Goal: Task Accomplishment & Management: Manage account settings

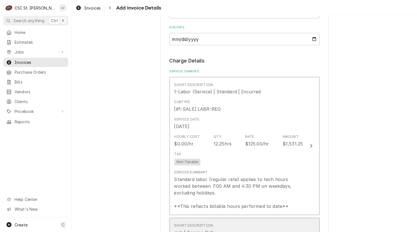
scroll to position [498, 0]
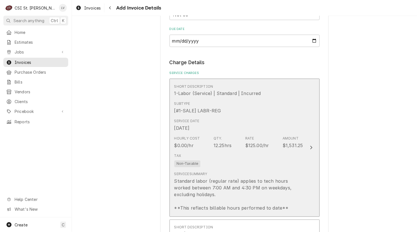
click at [250, 117] on div "Service Date Sep 17, 2025" at bounding box center [238, 125] width 129 height 17
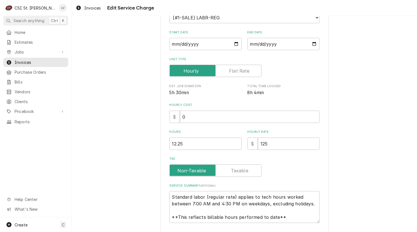
scroll to position [93, 0]
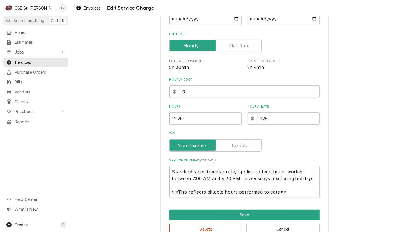
type textarea "x"
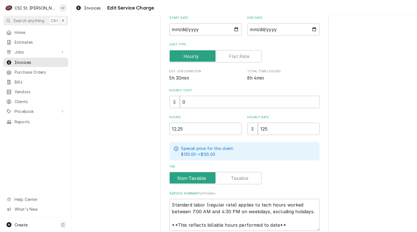
scroll to position [0, 0]
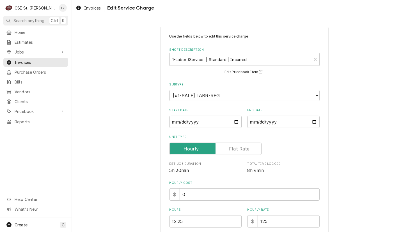
click at [231, 148] on label "Unit Type" at bounding box center [215, 149] width 92 height 12
click at [231, 148] on input "Unit Type" at bounding box center [215, 149] width 87 height 12
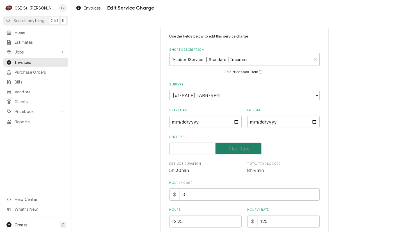
checkbox input "true"
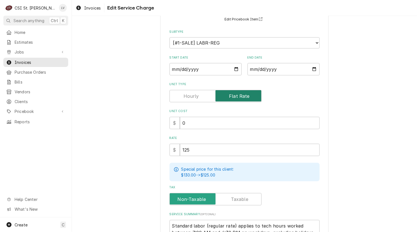
scroll to position [119, 0]
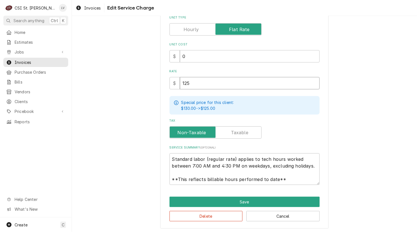
drag, startPoint x: 174, startPoint y: 83, endPoint x: 163, endPoint y: 71, distance: 16.5
click at [162, 77] on div "Use the fields below to edit this service charge Short Description 1-Labor (Ser…" at bounding box center [244, 67] width 168 height 321
type textarea "x"
type input "3"
type textarea "x"
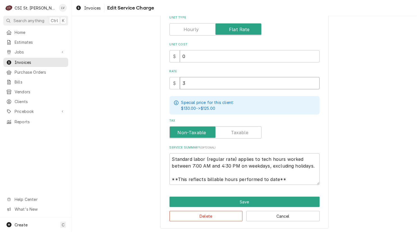
type input "30"
type textarea "x"
type input "303"
type textarea "x"
type input "3031"
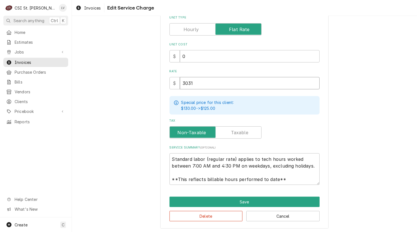
type textarea "x"
type input "3031.2"
type textarea "x"
type input "3031.25"
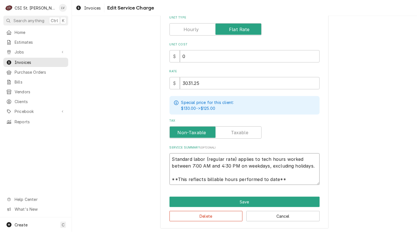
drag, startPoint x: 170, startPoint y: 157, endPoint x: 296, endPoint y: 181, distance: 128.5
click at [296, 181] on textarea "Standard labor (regular rate) applies to tech hours worked between 7:00 AM and …" at bounding box center [244, 169] width 150 height 32
type textarea "x"
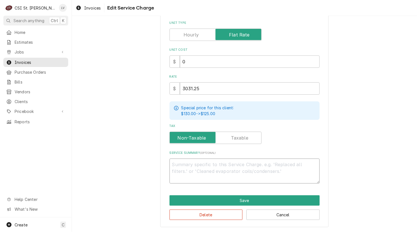
scroll to position [113, 0]
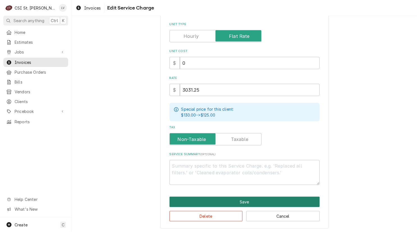
click at [259, 197] on button "Save" at bounding box center [244, 202] width 150 height 10
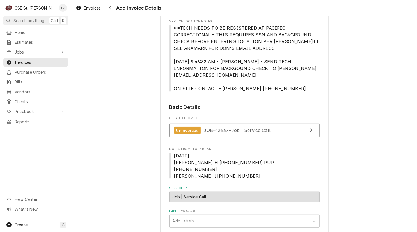
scroll to position [42, 0]
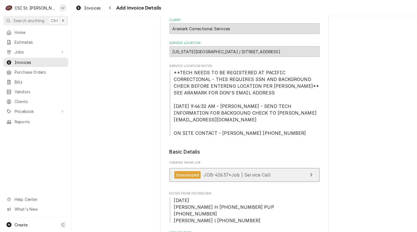
click at [269, 168] on link "Uninvoiced JOB-42637 • Job | Service Call" at bounding box center [244, 175] width 150 height 14
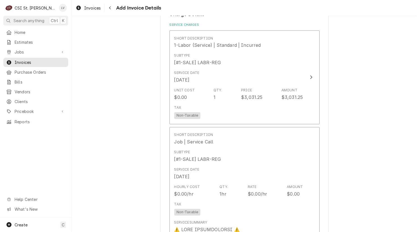
scroll to position [547, 0]
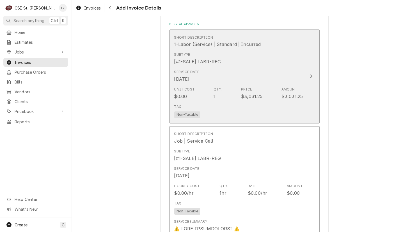
click at [227, 102] on div "Tax Non-Taxable" at bounding box center [238, 111] width 129 height 18
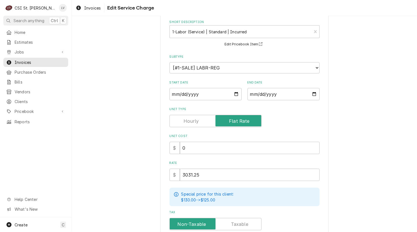
scroll to position [113, 0]
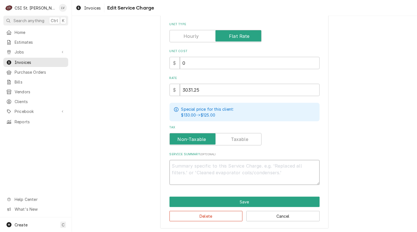
click at [181, 162] on textarea "Service Summary ( optional )" at bounding box center [244, 172] width 150 height 25
paste textarea "8/20 Found both units had their disconnects locked out and main breakers off. W…"
type textarea "x"
type textarea "8/20 Found both units had their disconnects locked out and main breakers off. W…"
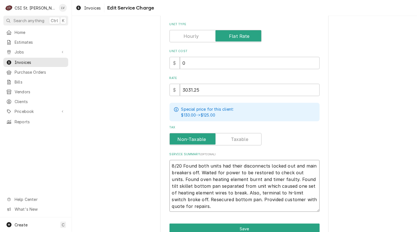
click at [180, 164] on textarea "8/20 Found both units had their disconnects locked out and main breakers off. W…" at bounding box center [244, 186] width 150 height 52
type textarea "x"
type textarea "8/20 Found both units had their disconnects locked out and main breakers off. W…"
type textarea "x"
type textarea "8/20 - Found both units had their disconnects locked out and main breakers off.…"
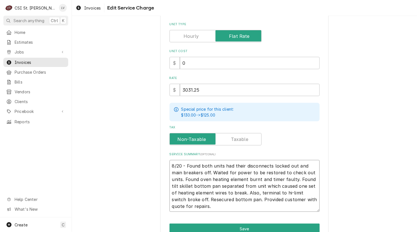
click at [171, 164] on textarea "8/20 - Found both units had their disconnects locked out and main breakers off.…" at bounding box center [244, 186] width 150 height 52
type textarea "x"
type textarea "8/20 - Found both units had their disconnects locked out and main breakers off.…"
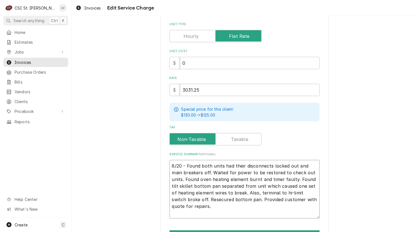
type textarea "x"
type textarea "8/20 - Found both units had their disconnects locked out and main breakers off.…"
paste textarea "Vulcan Hart / Model: VC4ED / Serial: 482022620"
type textarea "x"
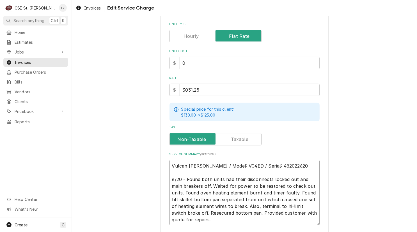
drag, startPoint x: 169, startPoint y: 163, endPoint x: 308, endPoint y: 215, distance: 148.9
click at [308, 215] on textarea "Vulcan Hart / Model: VC4ED / Serial: 482022620 8/20 - Found both units had thei…" at bounding box center [244, 193] width 150 height 66
type textarea "Vulcan Hart / Model: VC4ED / Serial: 482022620 8/20 - Found both units had thei…"
click at [131, 195] on div "Use the fields below to edit this service charge Short Description 1-Labor (Ser…" at bounding box center [244, 91] width 345 height 365
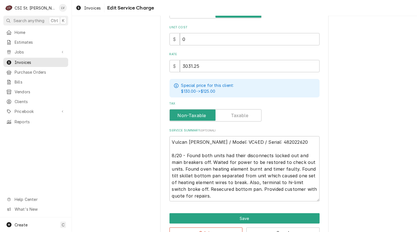
scroll to position [153, 0]
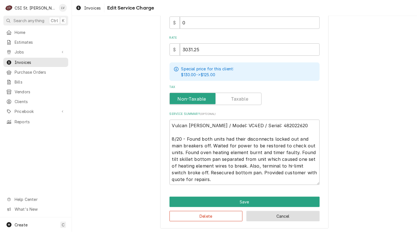
click at [286, 215] on button "Cancel" at bounding box center [282, 216] width 73 height 10
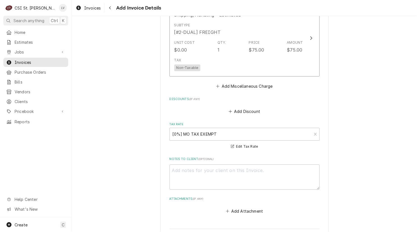
scroll to position [1967, 0]
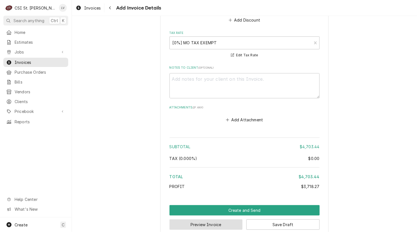
click at [195, 220] on button "Preview Invoice" at bounding box center [205, 225] width 73 height 10
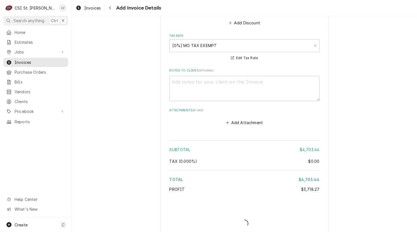
type textarea "x"
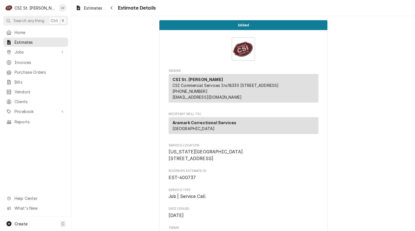
scroll to position [897, 0]
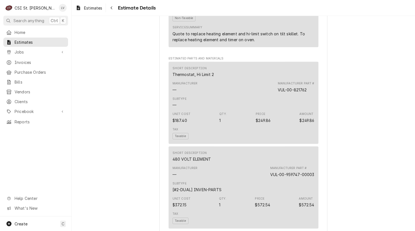
scroll to position [645, 0]
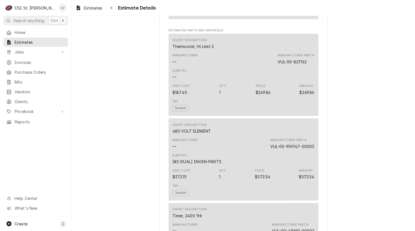
click at [350, 177] on div "Jobbed Sender CSI St. Louis CSI Commercial Services Inc18330 Edison Ave Chester…" at bounding box center [244, 170] width 344 height 1598
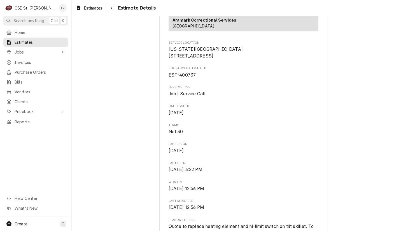
scroll to position [112, 0]
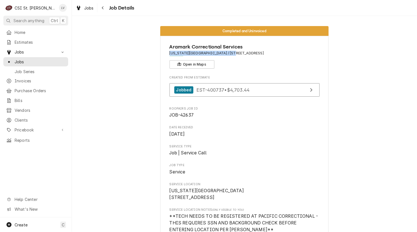
drag, startPoint x: 225, startPoint y: 53, endPoint x: 167, endPoint y: 54, distance: 57.5
click at [169, 54] on span "Missouri Eastern Correction Center / 18701 Us Highway 66, Pacific, MO 63069" at bounding box center [244, 53] width 150 height 5
copy span "Missouri Eastern Correction Cente"
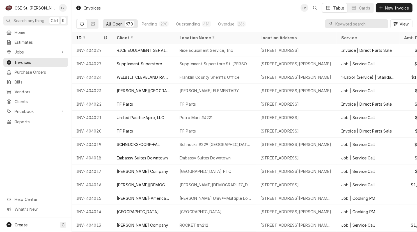
click at [343, 25] on input "Dynamic Content Wrapper" at bounding box center [360, 23] width 50 height 9
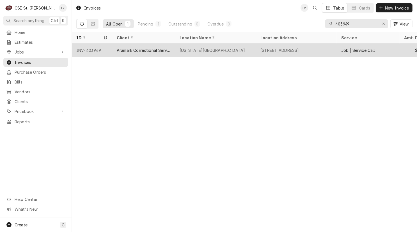
type input "403949"
click at [145, 47] on div "Aramark Correctional Services" at bounding box center [144, 50] width 54 height 6
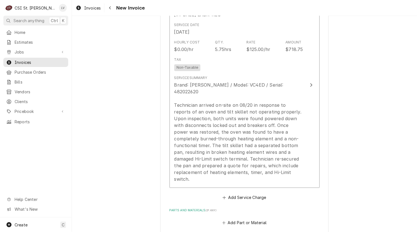
scroll to position [617, 0]
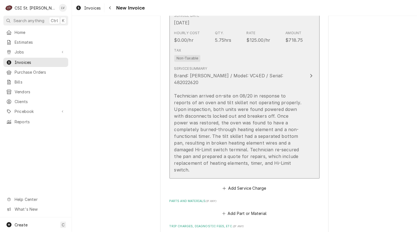
click at [197, 73] on div "Brand: Vulcan Hart / Model: VC4ED / Serial: 482022620 Technician arrived on-sit…" at bounding box center [238, 122] width 129 height 101
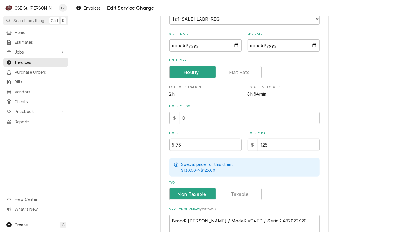
scroll to position [192, 0]
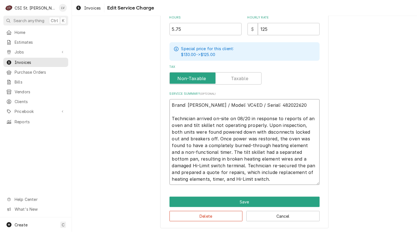
drag, startPoint x: 170, startPoint y: 103, endPoint x: 256, endPoint y: 178, distance: 114.3
click at [256, 178] on textarea "Brand: Vulcan Hart / Model: VC4ED / Serial: 482022620 Technician arrived on-sit…" at bounding box center [244, 142] width 150 height 86
click at [357, 89] on div "Use the fields below to edit this service charge Short Description 1-Labor (Ser…" at bounding box center [244, 32] width 345 height 404
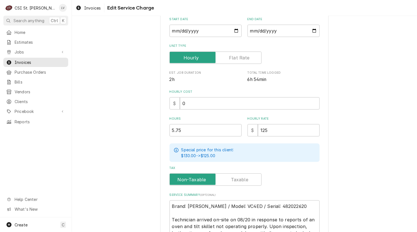
scroll to position [80, 0]
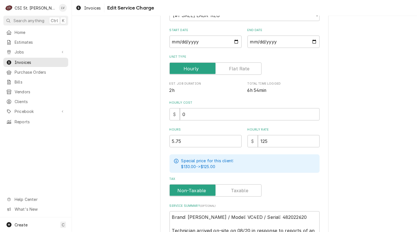
click at [144, 125] on div "Use the fields below to edit this service charge Short Description 1-Labor (Ser…" at bounding box center [244, 144] width 345 height 404
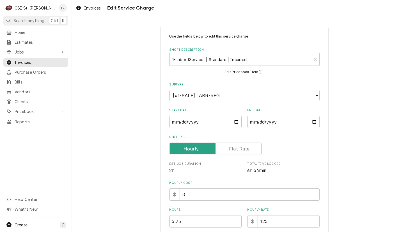
scroll to position [192, 0]
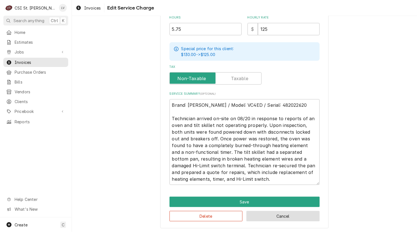
click at [285, 217] on button "Cancel" at bounding box center [282, 216] width 73 height 10
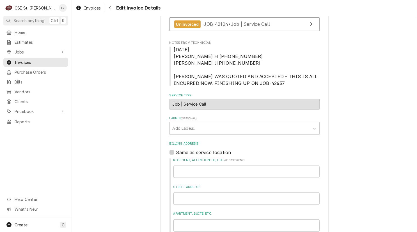
scroll to position [117, 0]
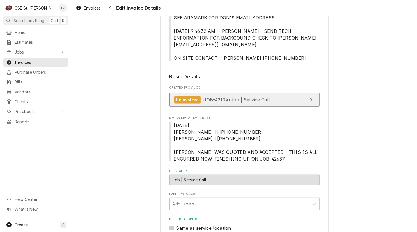
click at [266, 96] on div "Uninvoiced JOB-42104 • Job | Service Call" at bounding box center [222, 100] width 96 height 8
type textarea "x"
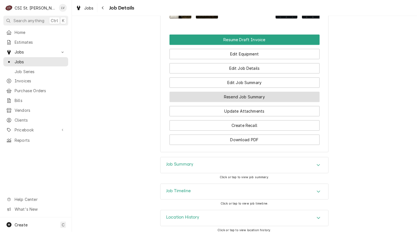
scroll to position [769, 0]
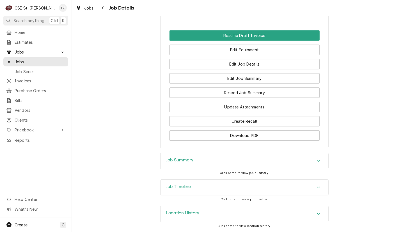
click at [215, 160] on div "Job Summary" at bounding box center [244, 161] width 168 height 16
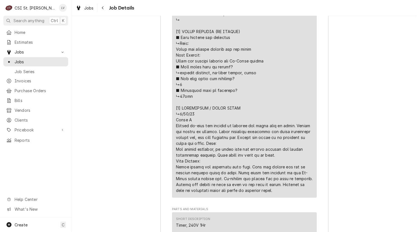
scroll to position [1414, 0]
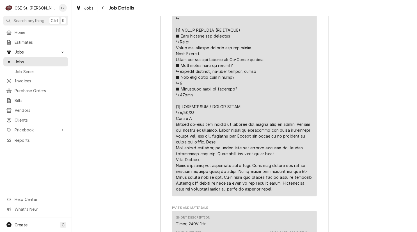
drag, startPoint x: 214, startPoint y: 138, endPoint x: 204, endPoint y: 150, distance: 15.3
copy div "⚠️ LORE IPSUMDOLORSI ⚠️ ✪ Ametcons adi elitsedd eiusmodt ✪ Incidid utlabore etd…"
drag, startPoint x: 247, startPoint y: 157, endPoint x: 276, endPoint y: 163, distance: 30.1
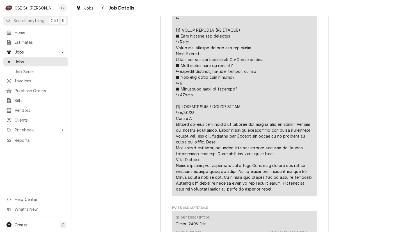
copy div "⚠️ LORE IPSUMDOLORSI ⚠️ ✪ Ametcons adi elitsedd eiusmodt ✪ Incidid utlabore etd…"
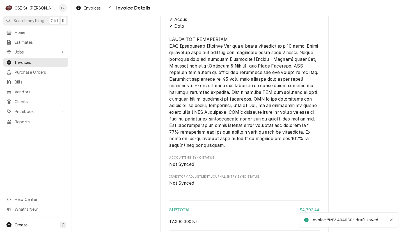
scroll to position [1788, 0]
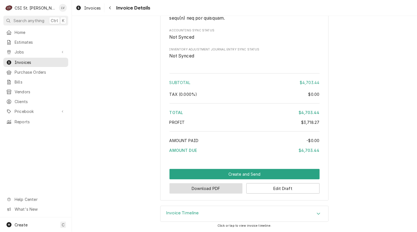
click at [197, 184] on button "Download PDF" at bounding box center [205, 188] width 73 height 10
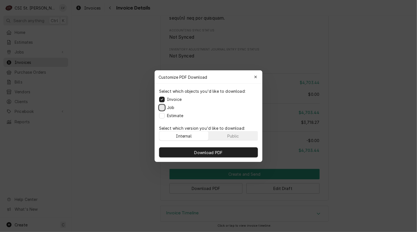
click at [163, 108] on button "Job" at bounding box center [162, 108] width 6 height 6
click at [163, 114] on button "Estimate" at bounding box center [162, 116] width 6 height 6
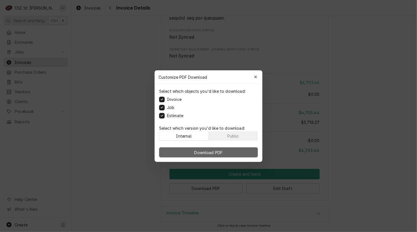
click at [206, 148] on button "Download PDF" at bounding box center [208, 152] width 99 height 10
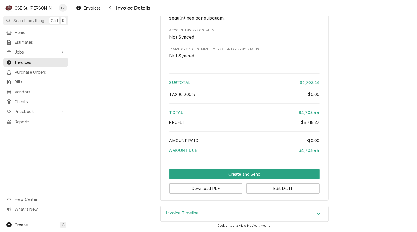
click at [63, 152] on div "Home Estimates Jobs Jobs Job Series Invoices Purchase Orders Bills Vendors Clie…" at bounding box center [35, 123] width 71 height 190
click at [276, 189] on button "Edit Draft" at bounding box center [282, 188] width 73 height 10
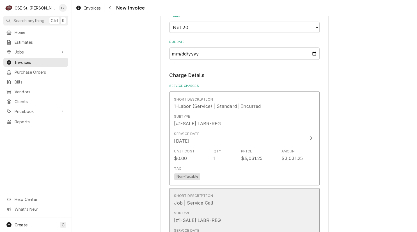
scroll to position [617, 0]
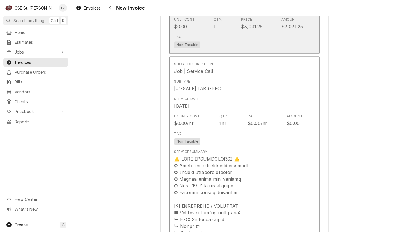
click at [255, 39] on div "Tax Non-Taxable" at bounding box center [238, 41] width 129 height 18
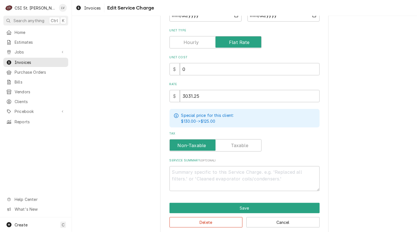
scroll to position [113, 0]
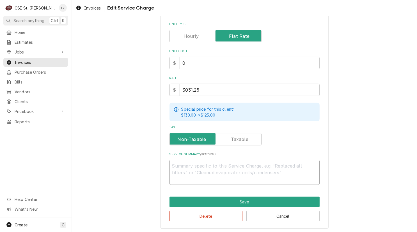
click at [170, 163] on textarea "Service Summary ( optional )" at bounding box center [244, 172] width 150 height 25
paste textarea "Vulcan Hart / Model: VC4ED / Serial: 482022620 8/20 - Found both units had thei…"
type textarea "x"
type textarea "Vulcan Hart / Model: VC4ED / Serial: 482022620 8/20 - Found both units had thei…"
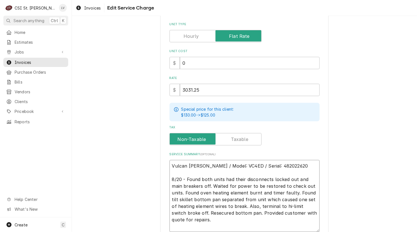
type textarea "x"
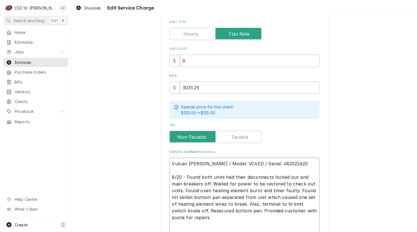
type textarea "Vulcan Hart / Model: VC4ED / Serial: 482022620 8/20 - Found both units had thei…"
click at [354, 133] on div "Use the fields below to edit this service charge Short Description 1-Labor (Ser…" at bounding box center [244, 96] width 345 height 378
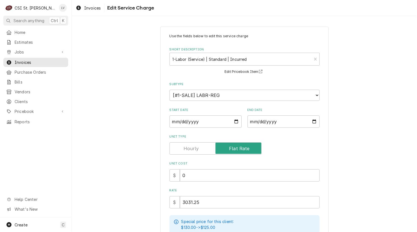
scroll to position [0, 0]
click at [172, 120] on input "2025-09-17" at bounding box center [205, 122] width 72 height 12
type textarea "x"
type input "2025-08-17"
type textarea "x"
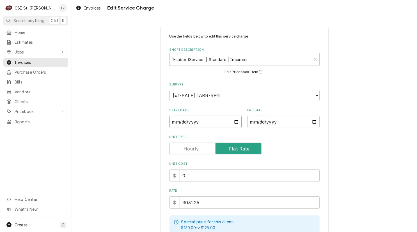
type input "2025-08-02"
type textarea "x"
type input "2025-08-20"
click at [352, 150] on div "Use the fields below to edit this service charge Short Description 1-Labor (Ser…" at bounding box center [244, 211] width 345 height 378
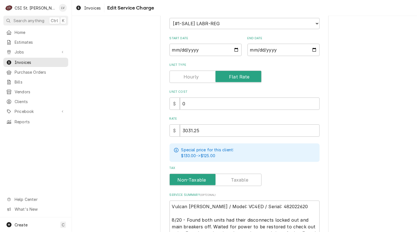
scroll to position [167, 0]
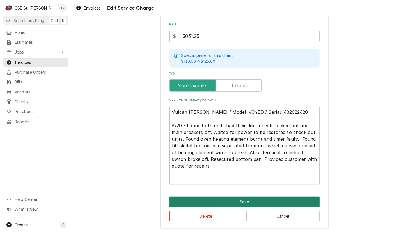
click at [247, 199] on button "Save" at bounding box center [244, 202] width 150 height 10
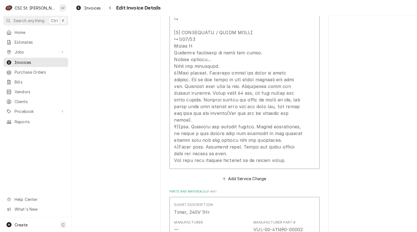
scroll to position [1188, 0]
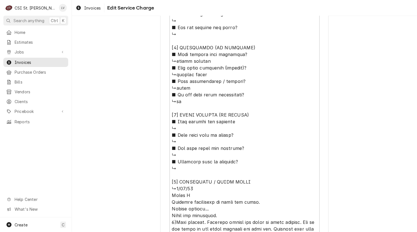
scroll to position [561, 0]
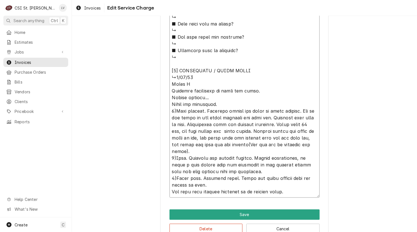
drag, startPoint x: 197, startPoint y: 110, endPoint x: 233, endPoint y: 149, distance: 52.6
drag, startPoint x: 174, startPoint y: 157, endPoint x: 260, endPoint y: 182, distance: 89.4
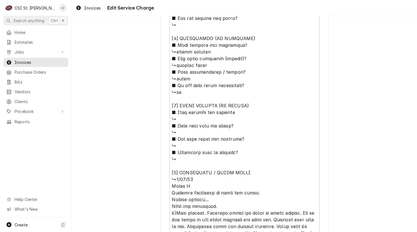
scroll to position [574, 0]
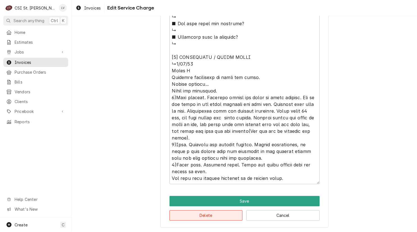
click at [205, 217] on button "Delete" at bounding box center [205, 216] width 73 height 10
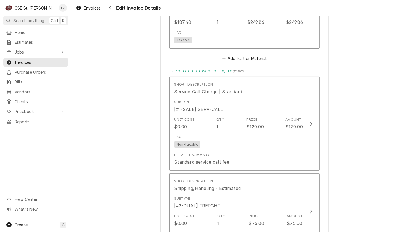
scroll to position [1286, 0]
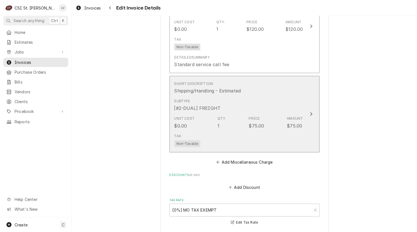
click at [232, 114] on div "Unit Cost $0.00 Qty. 1 Price $75.00 Amount $75.00" at bounding box center [238, 122] width 129 height 17
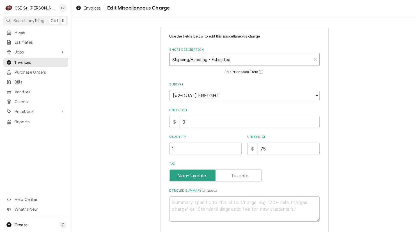
click at [216, 59] on div "Short Description" at bounding box center [240, 59] width 136 height 10
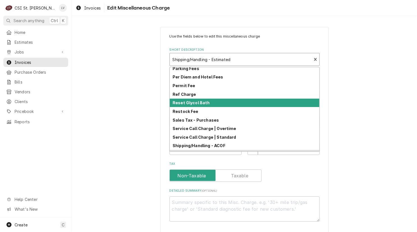
scroll to position [173, 0]
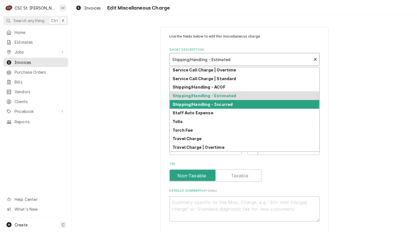
click at [218, 103] on strong "Shipping/Handling - Incurred" at bounding box center [202, 104] width 60 height 5
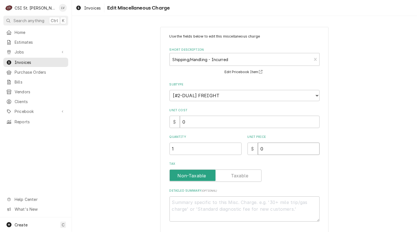
drag, startPoint x: 265, startPoint y: 151, endPoint x: 253, endPoint y: 156, distance: 13.6
click at [253, 156] on div "Use the fields below to edit this miscellaneous charge Short Description Shippi…" at bounding box center [244, 128] width 150 height 188
type textarea "x"
type input "7"
type textarea "x"
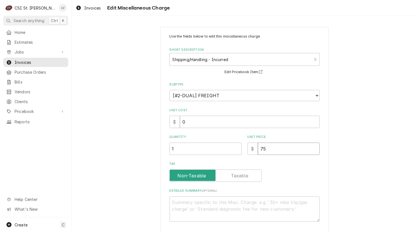
type input "75"
click at [365, 168] on div "Use the fields below to edit this miscellaneous charge Short Description Shippi…" at bounding box center [244, 146] width 345 height 248
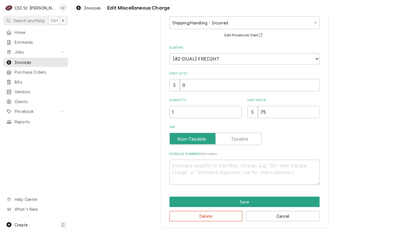
scroll to position [37, 0]
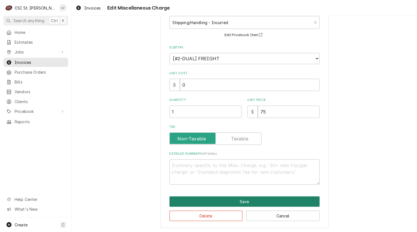
click at [238, 197] on button "Save" at bounding box center [244, 202] width 150 height 10
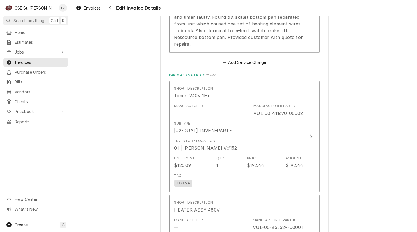
scroll to position [646, 0]
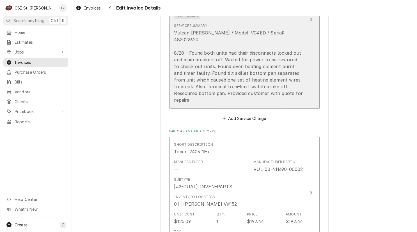
click at [297, 78] on div "Vulcan Hart / Model: VC4ED / Serial: 482022620 8/20 - Found both units had thei…" at bounding box center [238, 66] width 129 height 74
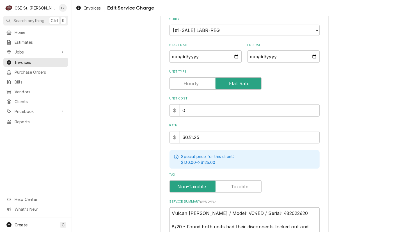
scroll to position [140, 0]
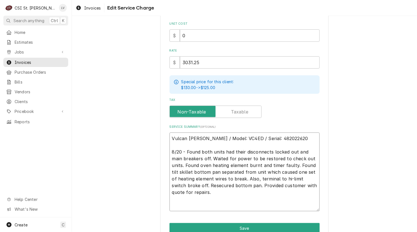
click at [198, 193] on textarea "Vulcan Hart / Model: VC4ED / Serial: 482022620 8/20 - Found both units had thei…" at bounding box center [244, 172] width 150 height 79
type textarea "x"
type textarea "Vulcan Hart / Model: VC4ED / Serial: 482022620 8/20 - Found both units had thei…"
type textarea "x"
type textarea "Vulcan Hart / Model: VC4ED / Serial: 482022620 8/20 - Found both units had thei…"
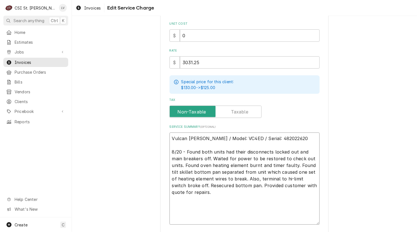
paste textarea "9/17 Made quoted repairs. Found the following during repairs: Tilt skillet - re…"
type textarea "x"
type textarea "Vulcan Hart / Model: VC4ED / Serial: 482022620 8/20 - Found both units had thei…"
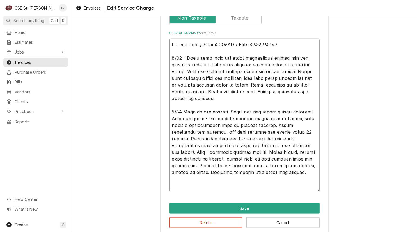
scroll to position [241, 0]
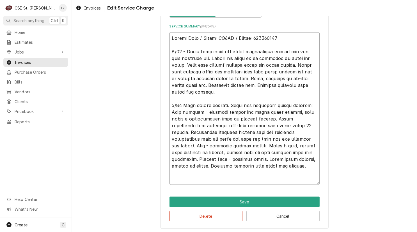
type textarea "x"
type textarea "Vulcan Hart / Model: VC4ED / Serial: 482022620 8/20 - Found both units had thei…"
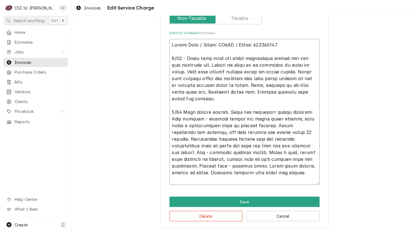
type textarea "x"
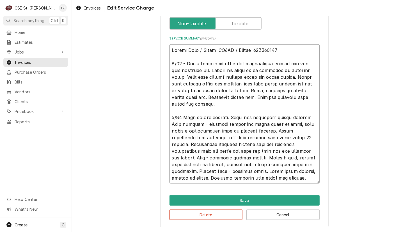
scroll to position [227, 0]
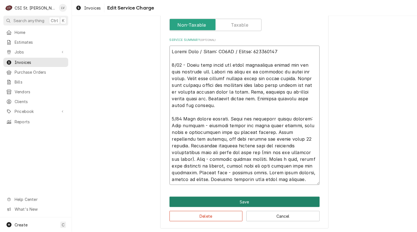
type textarea "Vulcan Hart / Model: VC4ED / Serial: 482022620 8/20 - Found both units had thei…"
click at [250, 201] on button "Save" at bounding box center [244, 202] width 150 height 10
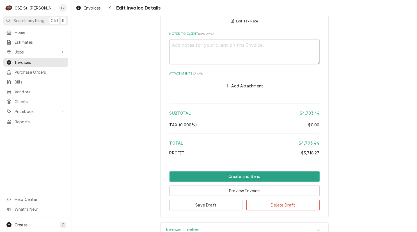
scroll to position [1562, 0]
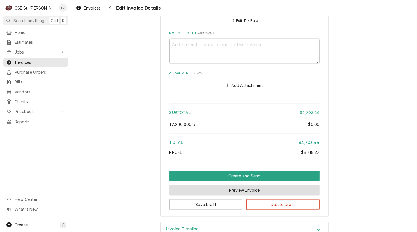
click at [233, 185] on button "Preview Invoice" at bounding box center [244, 190] width 150 height 10
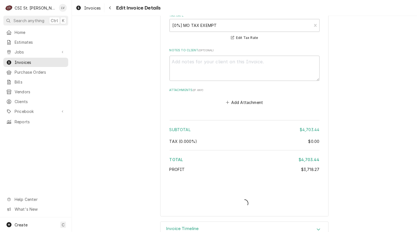
type textarea "x"
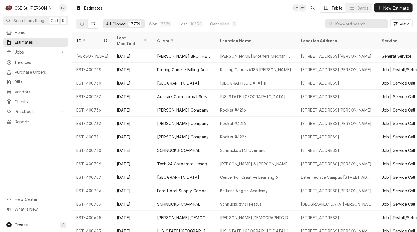
drag, startPoint x: 81, startPoint y: 24, endPoint x: 87, endPoint y: 38, distance: 15.1
click at [81, 24] on icon "Dynamic Content Wrapper" at bounding box center [82, 24] width 4 height 4
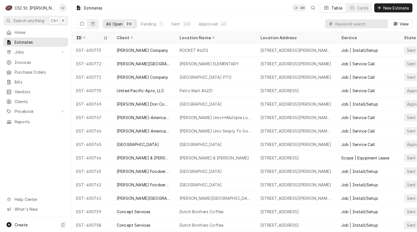
click at [342, 24] on input "Dynamic Content Wrapper" at bounding box center [360, 23] width 50 height 9
type input "missouri"
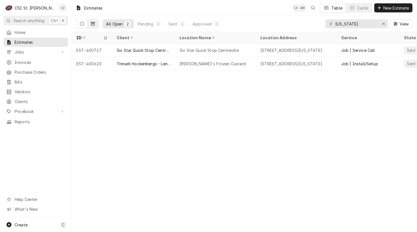
click at [93, 24] on icon "Dynamic Content Wrapper" at bounding box center [93, 24] width 4 height 4
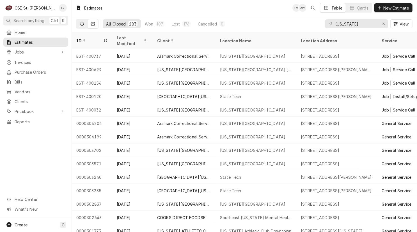
click at [81, 24] on icon "Dynamic Content Wrapper" at bounding box center [82, 24] width 4 height 4
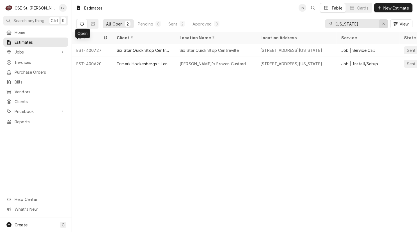
click at [384, 24] on icon "Erase input" at bounding box center [383, 24] width 3 height 4
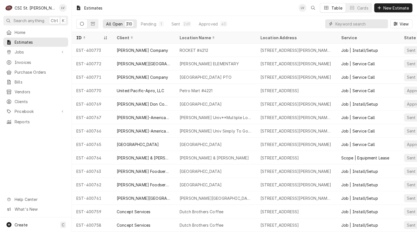
click at [345, 24] on input "Dynamic Content Wrapper" at bounding box center [360, 23] width 50 height 9
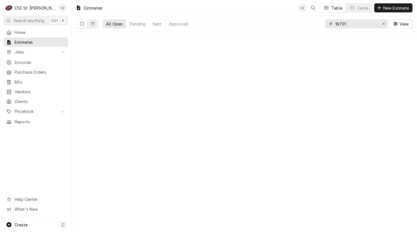
type input "18701"
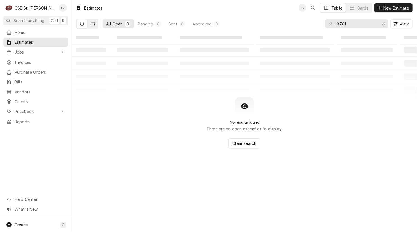
click at [93, 25] on icon "Dynamic Content Wrapper" at bounding box center [93, 24] width 4 height 4
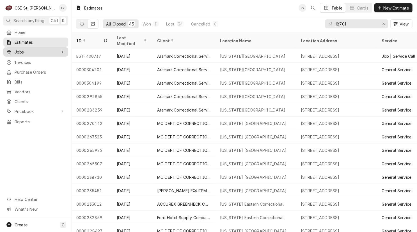
click at [20, 49] on span "Jobs" at bounding box center [36, 52] width 42 height 6
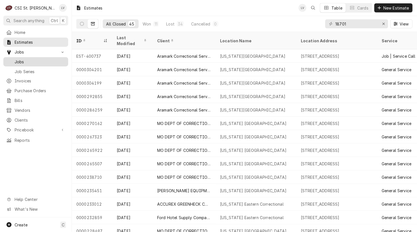
click at [20, 59] on span "Jobs" at bounding box center [40, 62] width 51 height 6
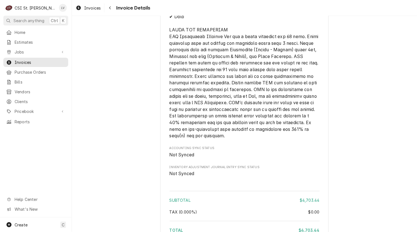
scroll to position [1392, 0]
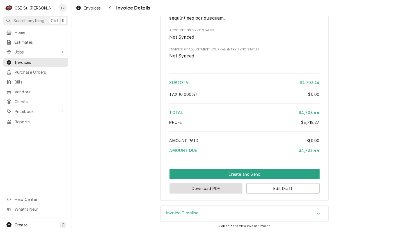
click at [200, 188] on button "Download PDF" at bounding box center [205, 188] width 73 height 10
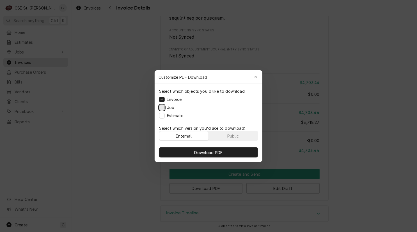
click at [161, 107] on button "Job" at bounding box center [162, 108] width 6 height 6
click at [163, 116] on button "Estimate" at bounding box center [162, 116] width 6 height 6
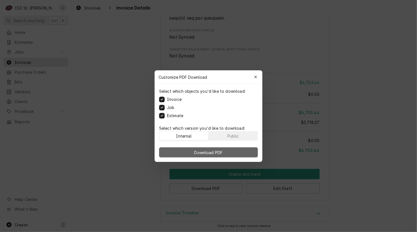
click at [221, 149] on span "Download PDF" at bounding box center [208, 152] width 31 height 6
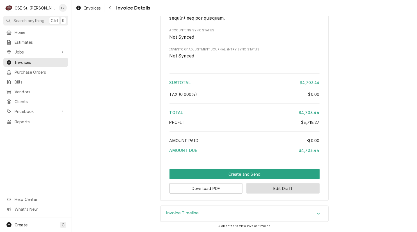
click at [302, 188] on button "Edit Draft" at bounding box center [282, 188] width 73 height 10
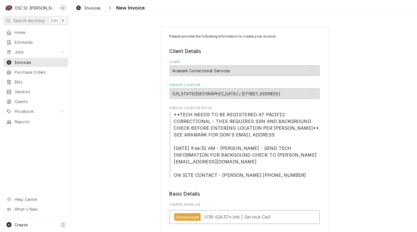
type textarea "x"
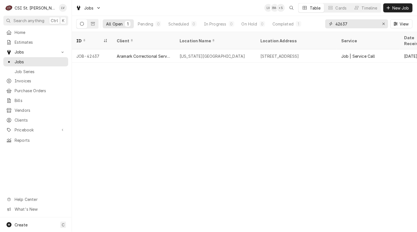
drag, startPoint x: 384, startPoint y: 24, endPoint x: 323, endPoint y: 30, distance: 60.9
click at [383, 23] on icon "Erase input" at bounding box center [383, 24] width 3 height 4
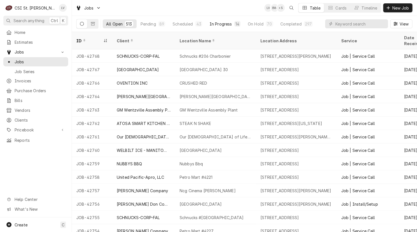
click at [214, 22] on div "In Progress" at bounding box center [220, 24] width 22 height 6
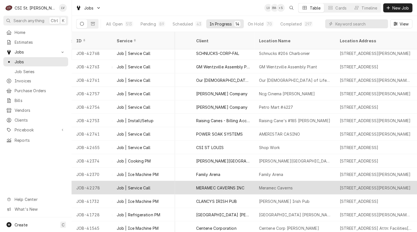
scroll to position [0, 257]
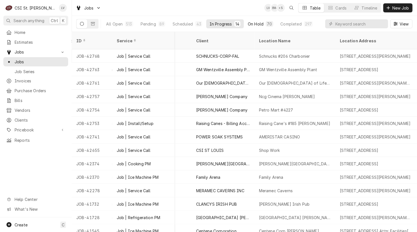
click at [255, 24] on div "On Hold" at bounding box center [256, 24] width 16 height 6
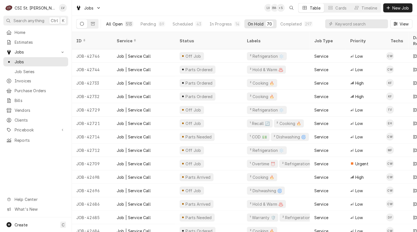
click at [115, 26] on div "All Open" at bounding box center [114, 24] width 17 height 6
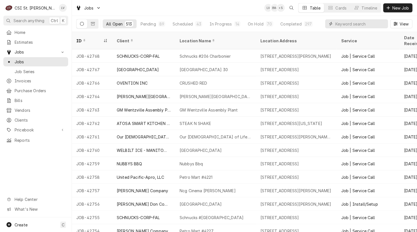
click at [340, 22] on input "Dynamic Content Wrapper" at bounding box center [360, 23] width 50 height 9
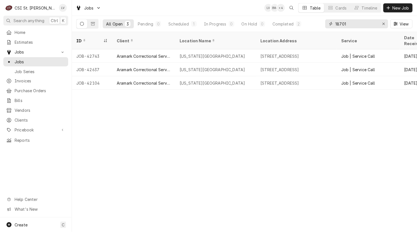
type input "18701"
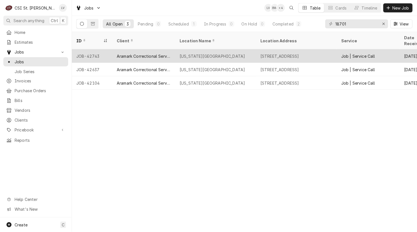
click at [138, 53] on div "Aramark Correctional Services" at bounding box center [144, 56] width 54 height 6
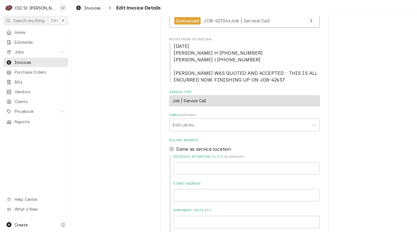
scroll to position [145, 0]
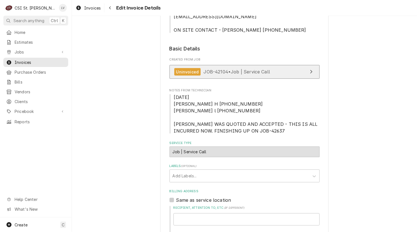
click at [267, 70] on link "Uninvoiced JOB-42104 • Job | Service Call" at bounding box center [244, 72] width 150 height 14
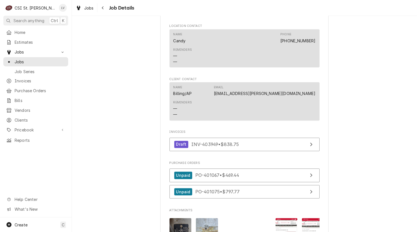
scroll to position [477, 0]
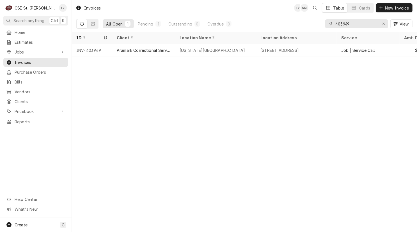
drag, startPoint x: 355, startPoint y: 25, endPoint x: 317, endPoint y: 25, distance: 38.7
click at [317, 26] on div "All Open 1 Pending 1 Outstanding 0 Overdue 0 403949 View" at bounding box center [244, 24] width 336 height 16
type input "403942"
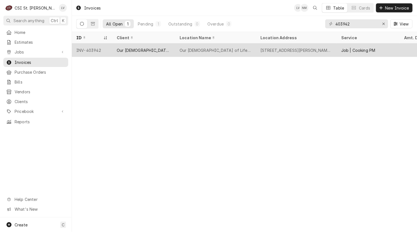
click at [177, 48] on div "Our [DEMOGRAPHIC_DATA] of Life Apartments" at bounding box center [215, 49] width 81 height 13
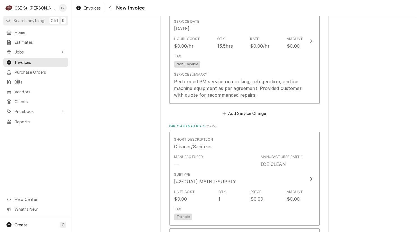
scroll to position [589, 0]
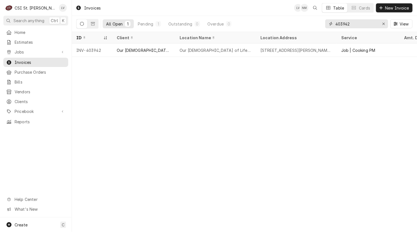
drag, startPoint x: 355, startPoint y: 23, endPoint x: 326, endPoint y: 28, distance: 30.1
click at [326, 28] on div "403942" at bounding box center [356, 23] width 63 height 9
type input "400770"
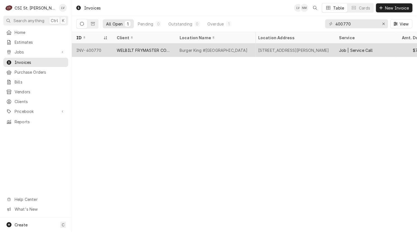
click at [198, 50] on div "Burger King #[GEOGRAPHIC_DATA]" at bounding box center [213, 50] width 68 height 6
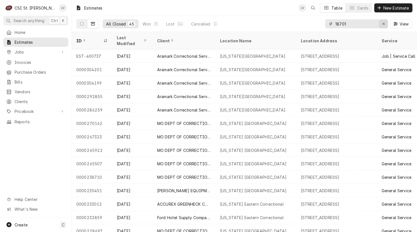
click at [383, 23] on icon "Erase input" at bounding box center [383, 24] width 3 height 4
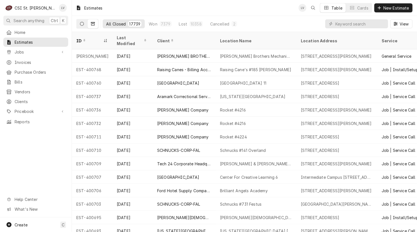
click at [81, 23] on icon "Dynamic Content Wrapper" at bounding box center [82, 24] width 4 height 4
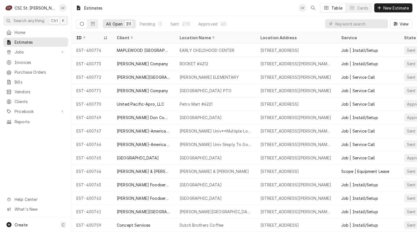
click at [39, 151] on div "Home Estimates Jobs Jobs Job Series Invoices Purchase Orders Bills Vendors Clie…" at bounding box center [35, 123] width 71 height 190
